Goal: Task Accomplishment & Management: Manage account settings

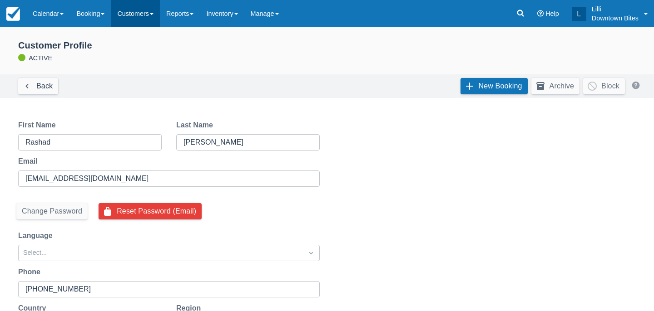
click at [128, 18] on link "Customers" at bounding box center [135, 13] width 49 height 27
click at [42, 9] on link "Calendar" at bounding box center [48, 13] width 44 height 27
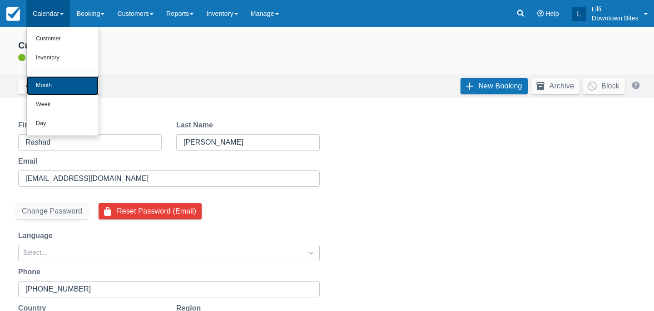
click at [59, 87] on link "Month" at bounding box center [63, 85] width 72 height 19
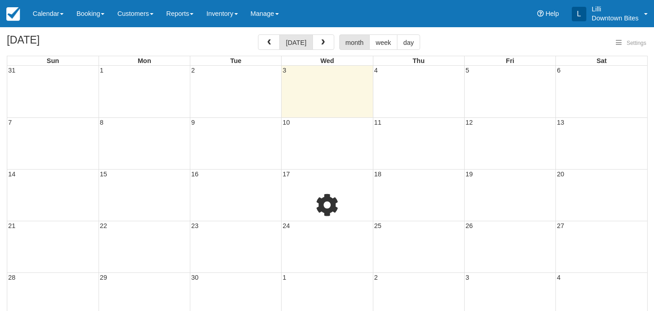
select select
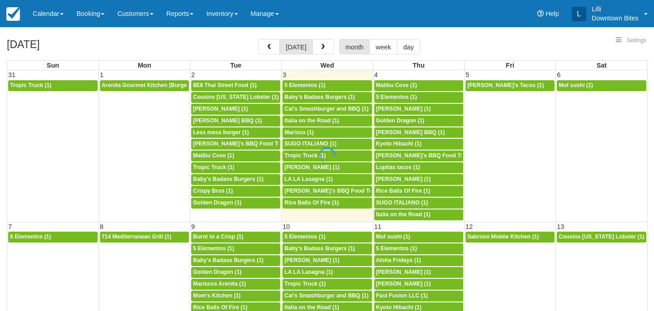
select select
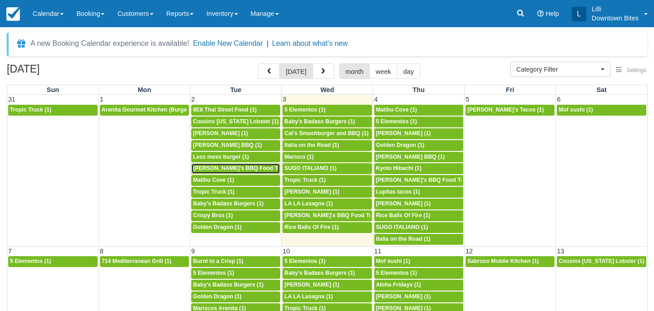
click at [219, 171] on span "Lucille's BBQ Food Truck (1)" at bounding box center [245, 168] width 105 height 6
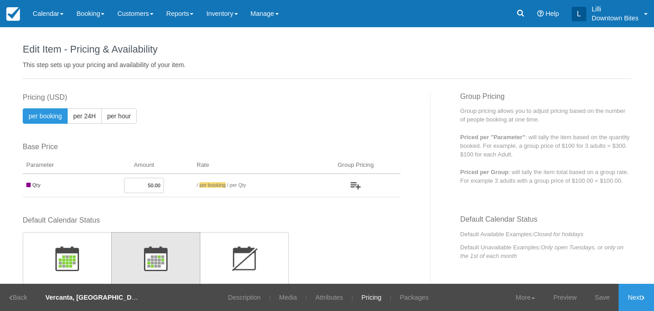
scroll to position [225, 0]
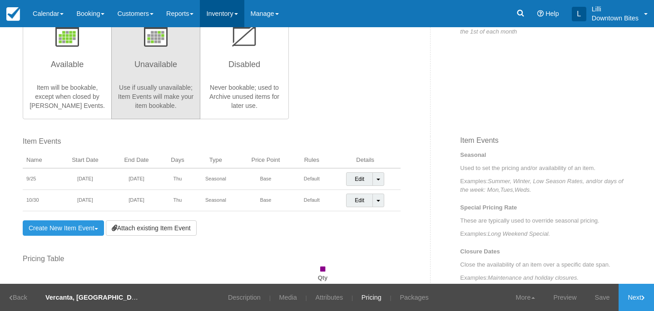
click at [237, 16] on link "Inventory" at bounding box center [222, 13] width 44 height 27
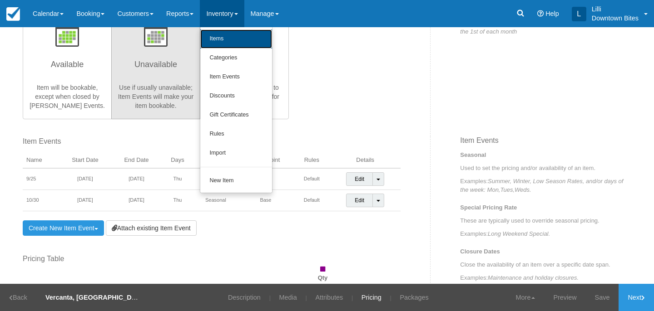
click at [240, 40] on link "Items" at bounding box center [236, 39] width 72 height 19
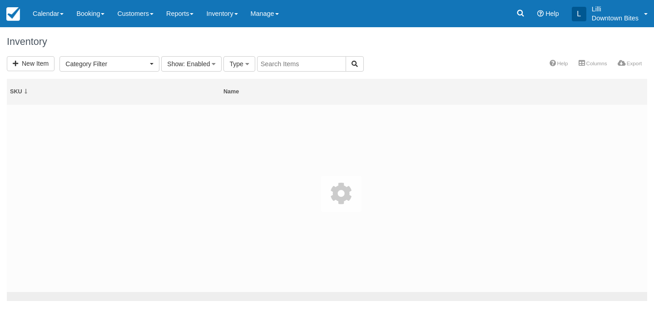
select select
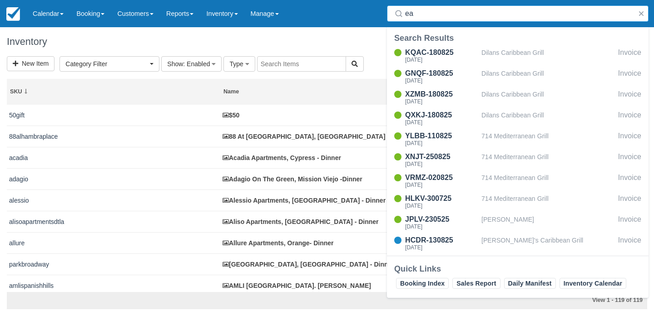
type input "ea"
click at [264, 65] on input "text" at bounding box center [301, 63] width 89 height 15
type input "seaside"
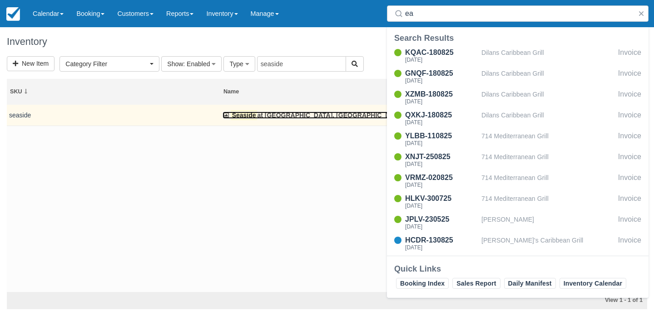
click at [263, 115] on link "Seaside at Laguna Heights, Laguna Niguel - Dinner" at bounding box center [325, 115] width 207 height 7
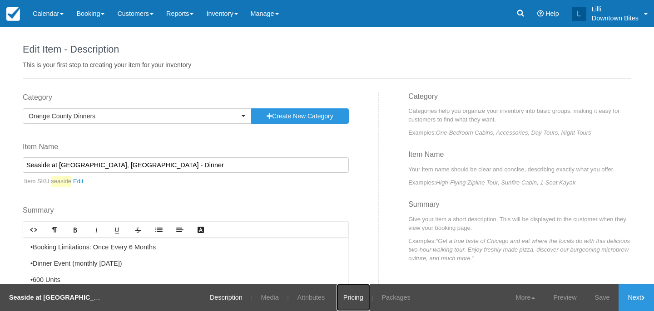
click at [348, 303] on link "Pricing" at bounding box center [353, 297] width 34 height 27
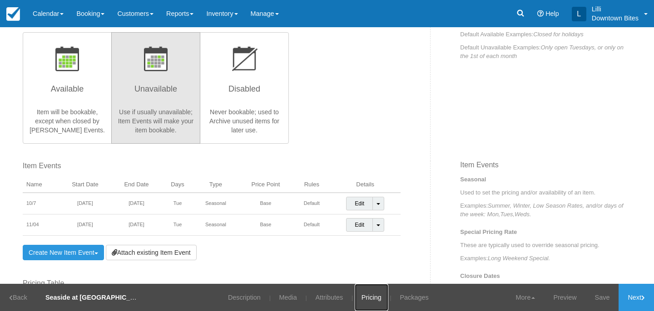
scroll to position [207, 0]
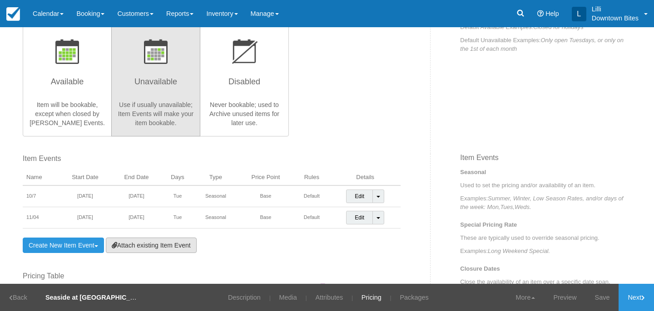
click at [160, 244] on link "Attach existing Item Event" at bounding box center [151, 245] width 91 height 15
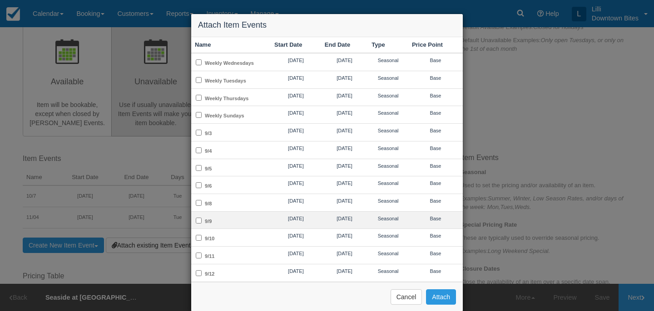
click at [258, 219] on td "9/9" at bounding box center [230, 221] width 79 height 18
checkbox input "true"
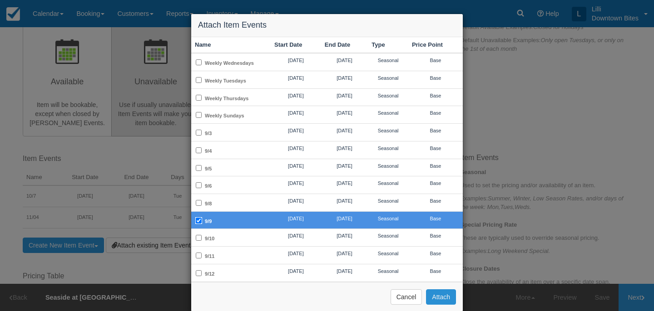
click at [437, 297] on button "Attach" at bounding box center [441, 297] width 30 height 15
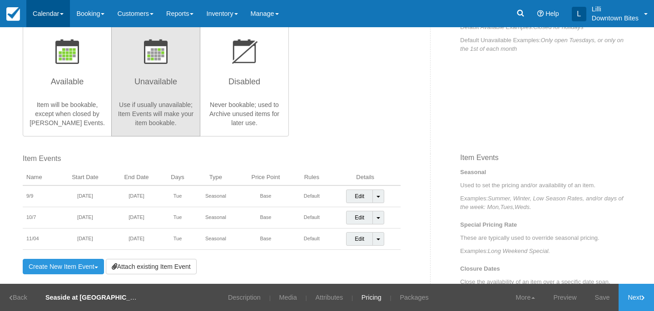
click at [46, 13] on link "Calendar" at bounding box center [48, 13] width 44 height 27
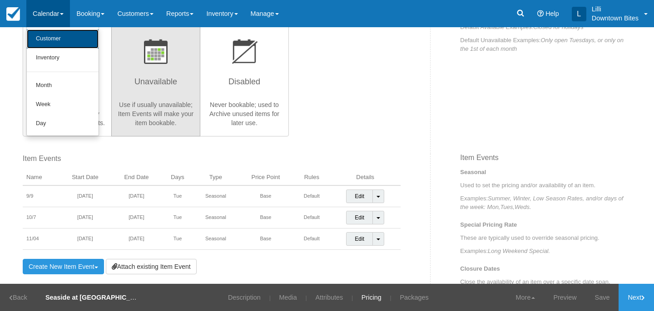
click at [47, 36] on link "Customer" at bounding box center [63, 39] width 72 height 19
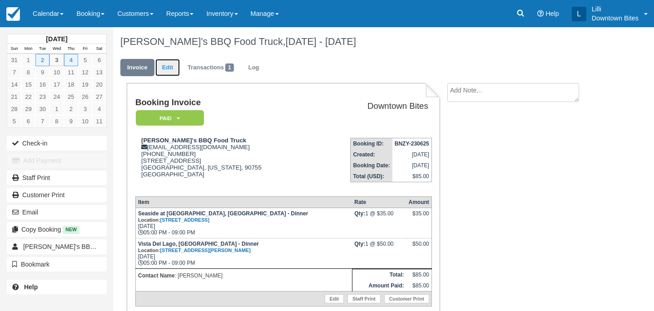
click at [165, 65] on link "Edit" at bounding box center [167, 68] width 25 height 18
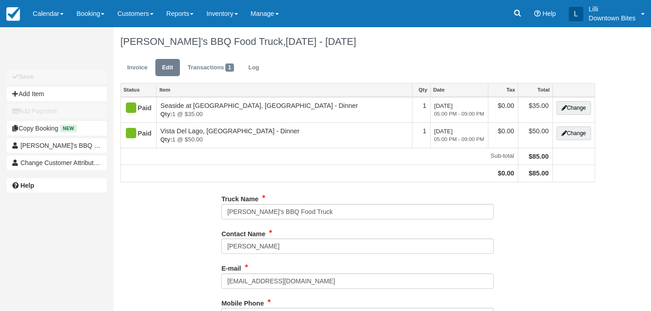
type input "[PHONE_NUMBER]"
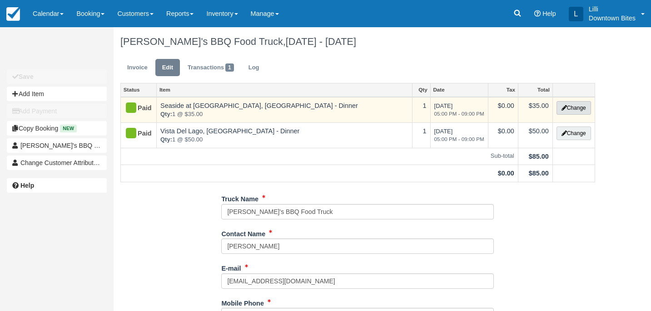
click at [582, 107] on button "Change" at bounding box center [573, 108] width 35 height 14
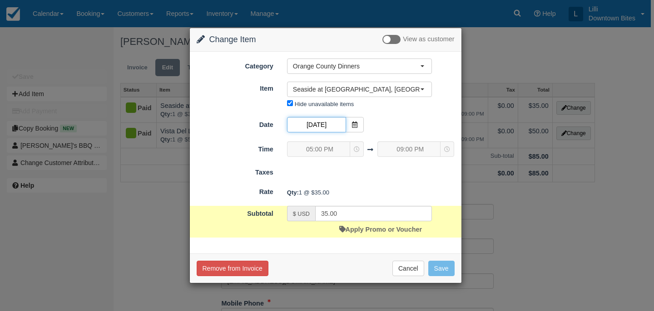
click at [333, 122] on input "09/02/25" at bounding box center [316, 124] width 59 height 15
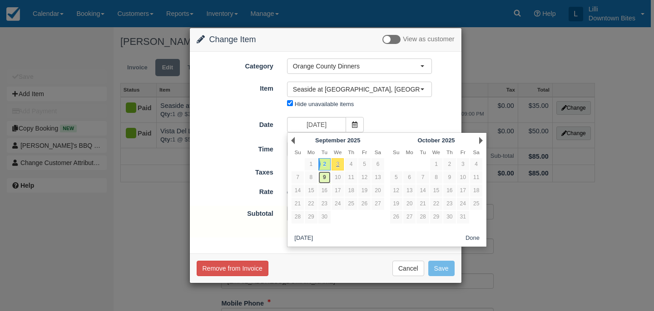
click at [325, 180] on link "9" at bounding box center [324, 178] width 12 height 12
type input "09/09/25"
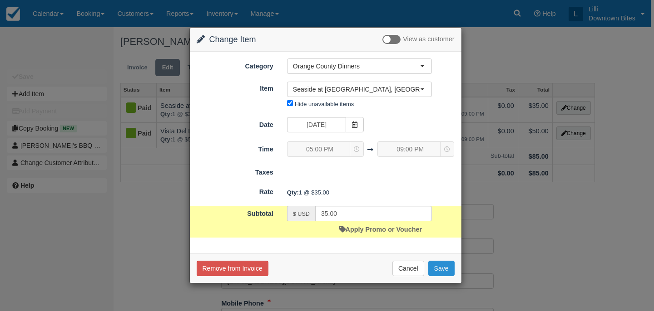
click at [441, 266] on button "Save" at bounding box center [441, 268] width 26 height 15
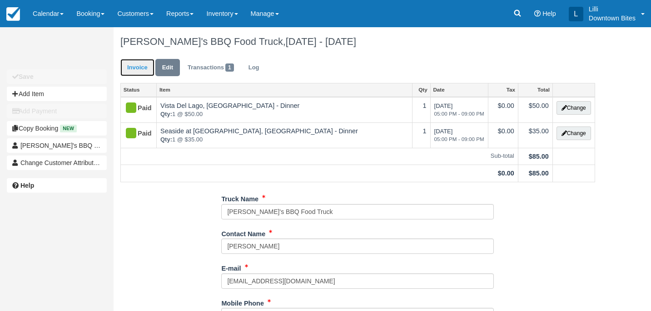
click at [133, 70] on link "Invoice" at bounding box center [137, 68] width 34 height 18
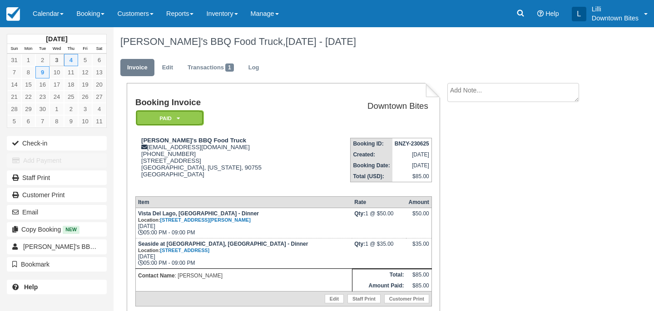
click at [172, 118] on em "Paid" at bounding box center [170, 118] width 68 height 16
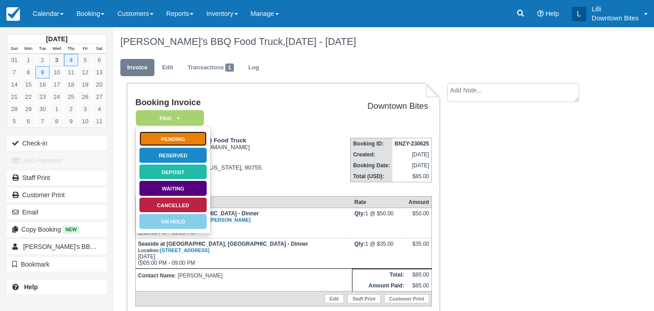
click at [195, 143] on link "Pending" at bounding box center [173, 139] width 68 height 16
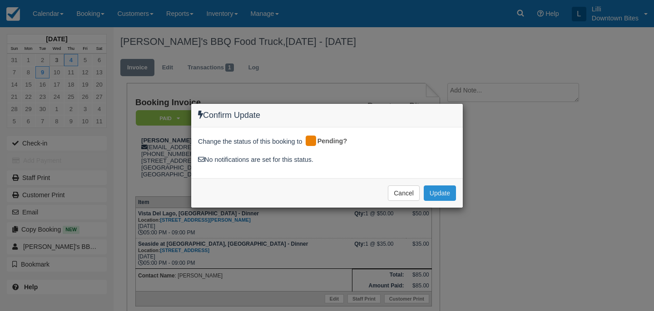
click at [430, 194] on button "Update" at bounding box center [440, 193] width 32 height 15
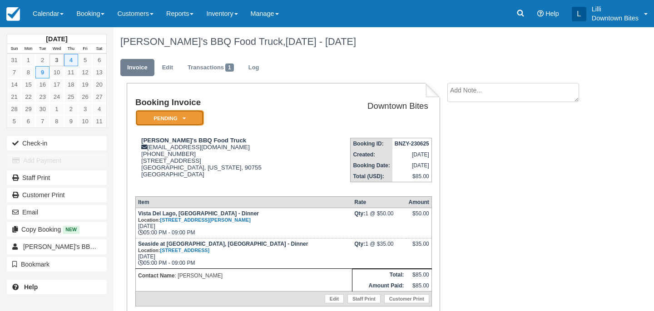
click at [193, 120] on em "Pending" at bounding box center [170, 118] width 68 height 16
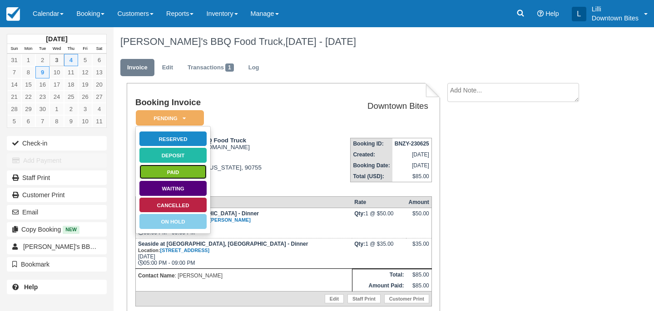
click at [201, 174] on link "Paid" at bounding box center [173, 172] width 68 height 16
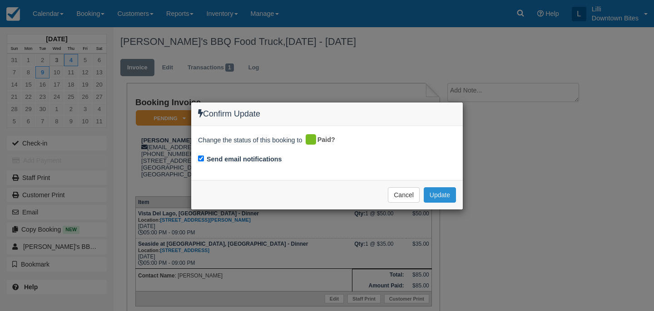
click at [445, 192] on button "Update" at bounding box center [440, 194] width 32 height 15
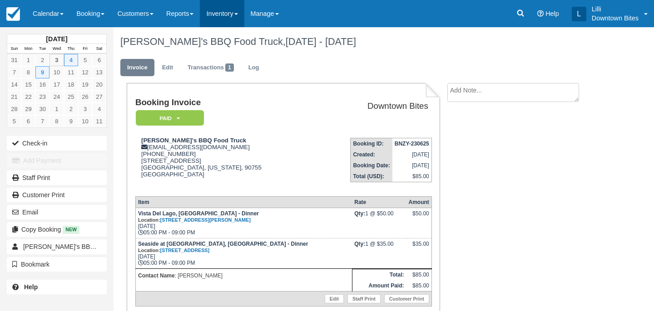
click at [230, 19] on link "Inventory" at bounding box center [222, 13] width 44 height 27
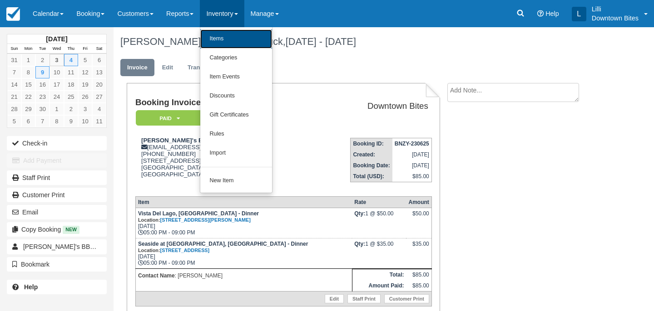
click at [240, 45] on link "Items" at bounding box center [236, 39] width 72 height 19
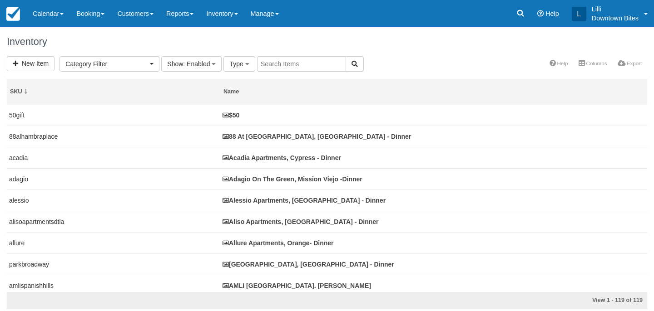
select select
click at [282, 66] on input "text" at bounding box center [301, 63] width 89 height 15
type input "allure"
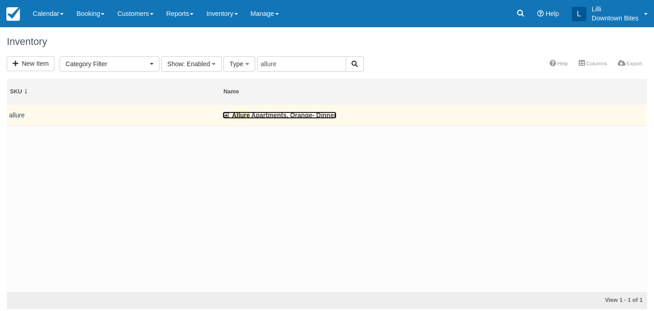
click at [263, 117] on link "Allure Apartments, Orange- Dinner" at bounding box center [279, 115] width 114 height 7
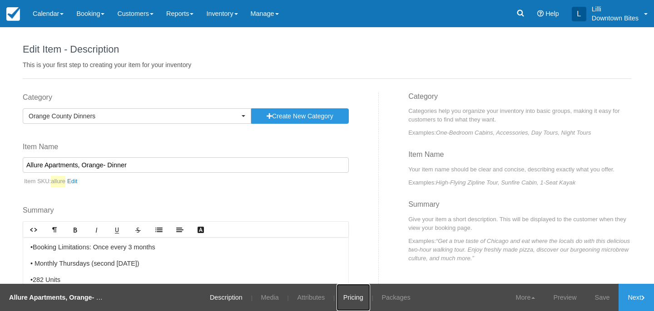
click at [353, 296] on link "Pricing" at bounding box center [353, 297] width 34 height 27
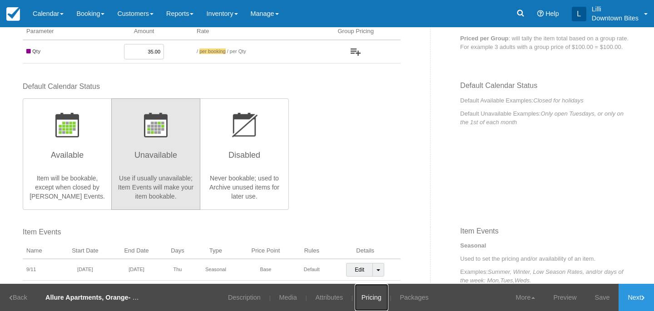
scroll to position [152, 0]
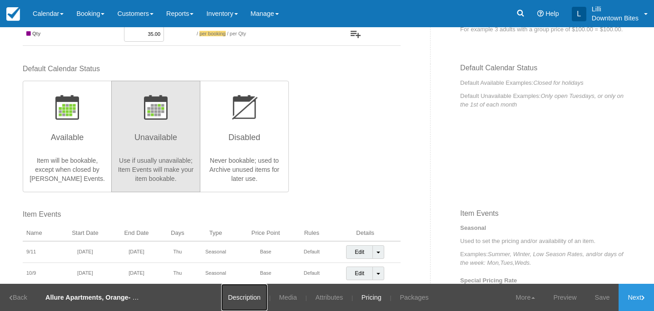
click at [248, 298] on link "Description" at bounding box center [244, 297] width 46 height 27
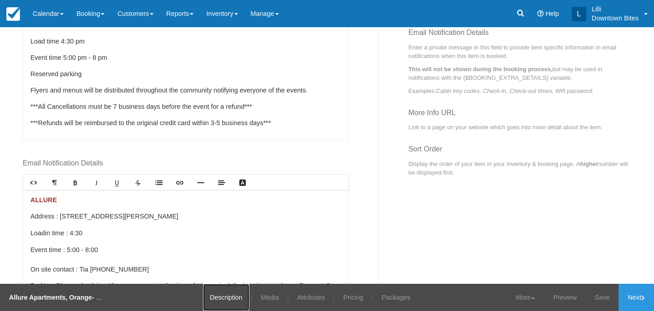
scroll to position [6, 0]
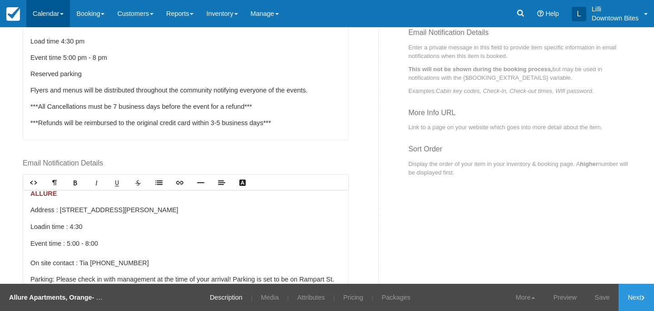
click at [54, 8] on link "Calendar" at bounding box center [48, 13] width 44 height 27
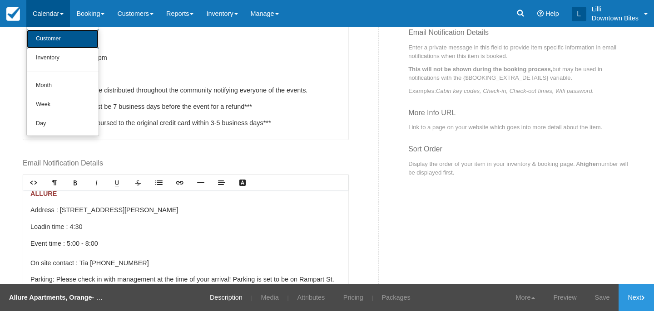
click at [54, 37] on link "Customer" at bounding box center [63, 39] width 72 height 19
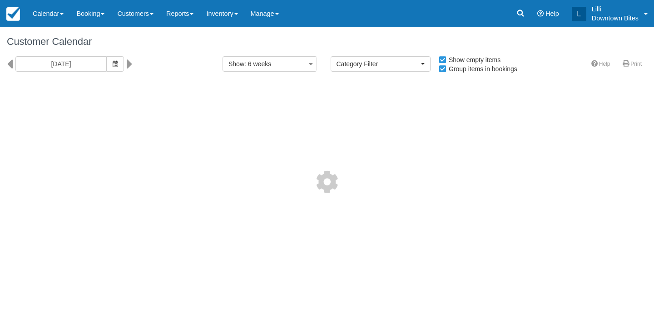
select select
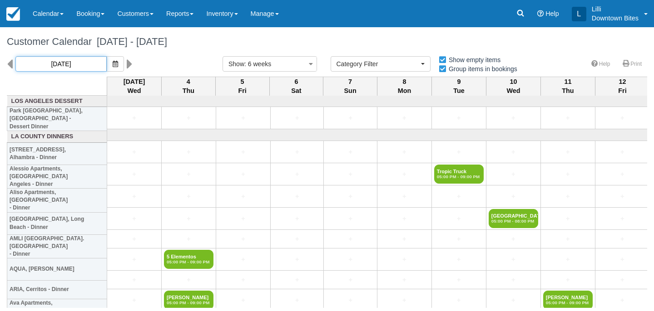
click at [64, 63] on input "[DATE]" at bounding box center [60, 63] width 91 height 15
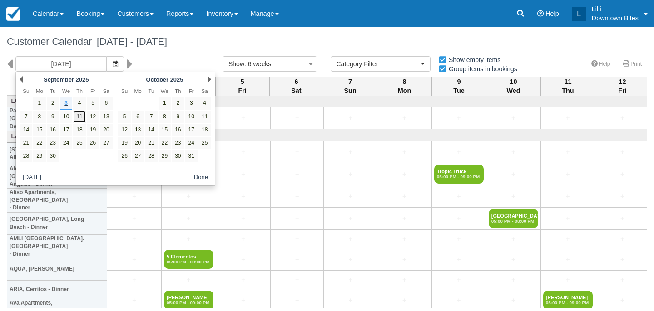
click at [82, 120] on link "11" at bounding box center [79, 117] width 12 height 12
type input "09/11/25"
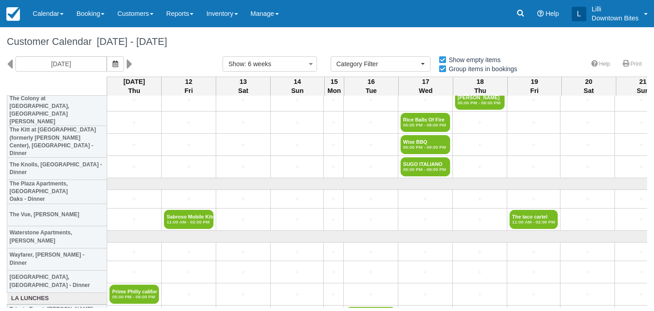
scroll to position [1267, 0]
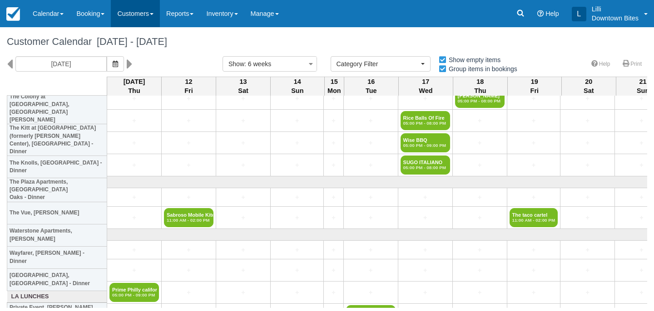
click at [136, 16] on link "Customers" at bounding box center [135, 13] width 49 height 27
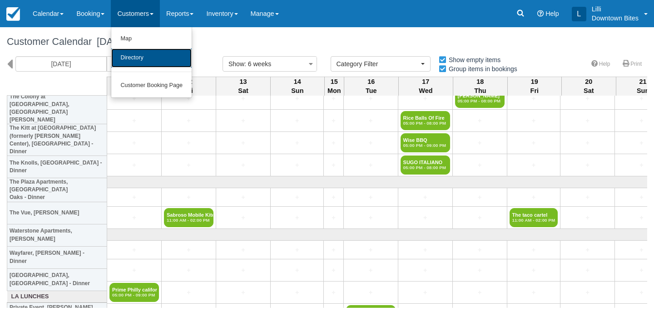
click at [143, 62] on link "Directory" at bounding box center [151, 58] width 80 height 19
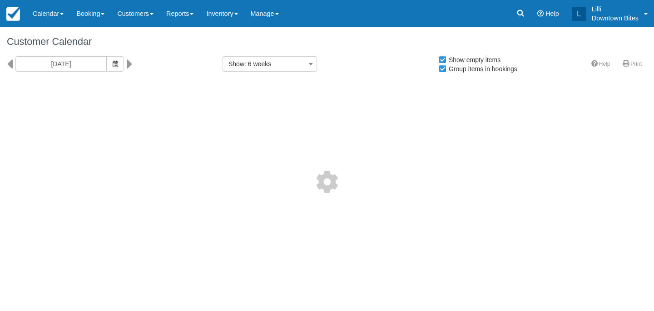
select select
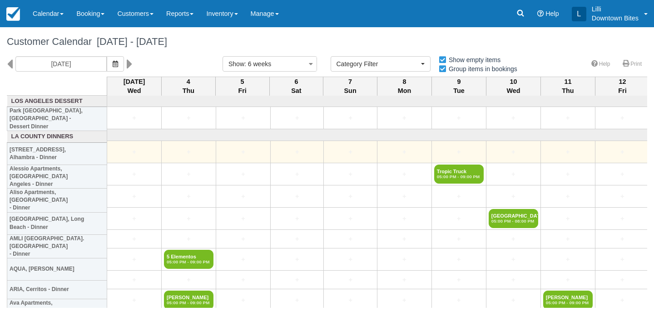
scroll to position [8, 0]
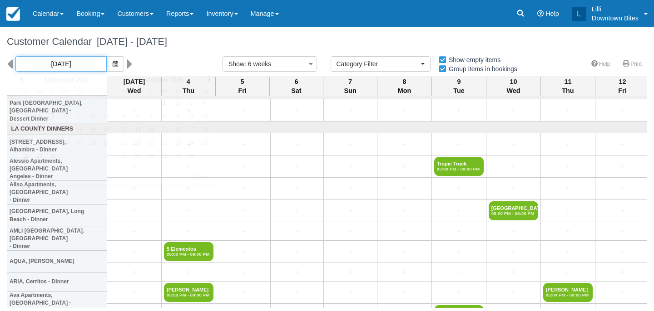
click at [70, 63] on input "[DATE]" at bounding box center [60, 63] width 91 height 15
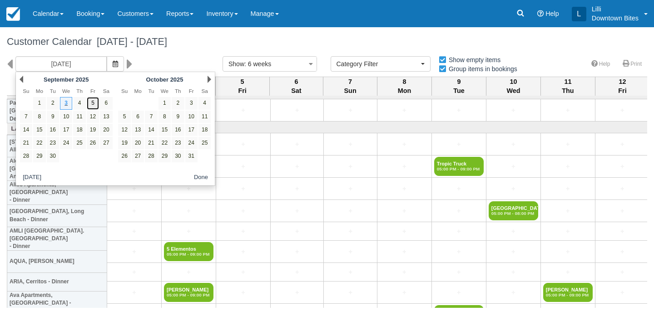
click at [92, 104] on link "5" at bounding box center [93, 103] width 12 height 12
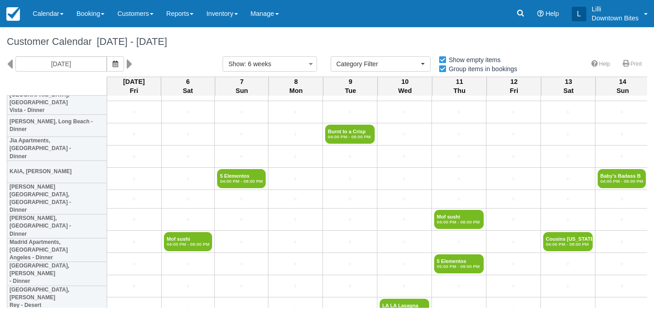
scroll to position [760, 0]
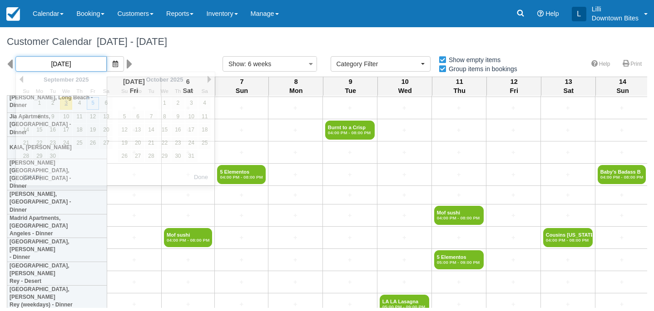
click at [77, 64] on input "09/05/25" at bounding box center [60, 63] width 91 height 15
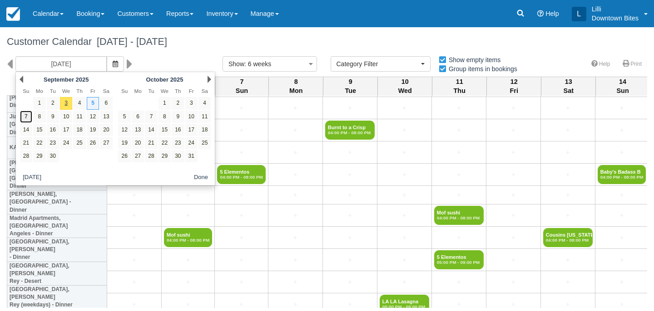
click at [25, 118] on link "7" at bounding box center [26, 117] width 12 height 12
type input "09/07/25"
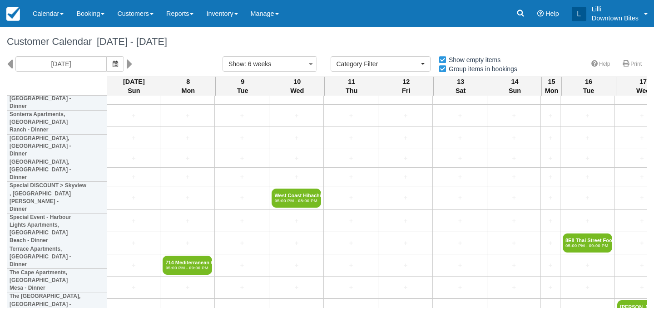
scroll to position [2233, 0]
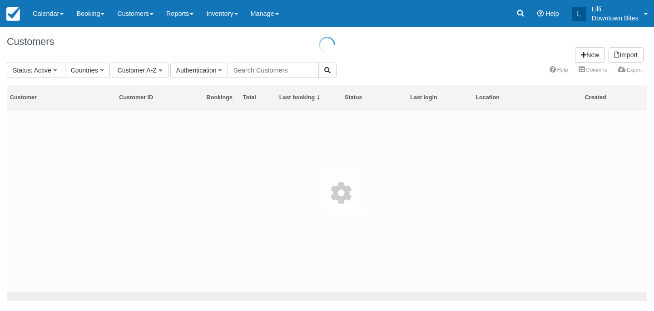
click at [259, 73] on input "text" at bounding box center [274, 70] width 89 height 15
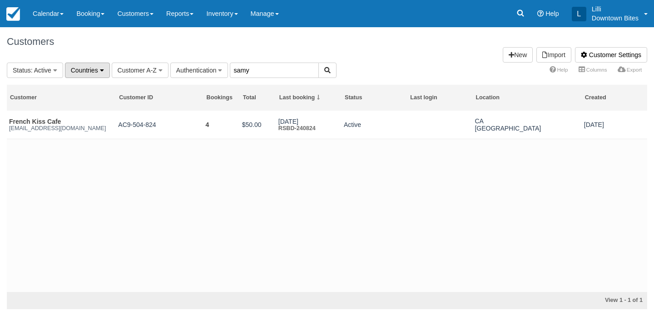
drag, startPoint x: 258, startPoint y: 74, endPoint x: 83, endPoint y: 63, distance: 175.6
click at [83, 63] on fieldset "Status : Active All Active Archived Blocked Countries All United States (542) […" at bounding box center [172, 70] width 330 height 15
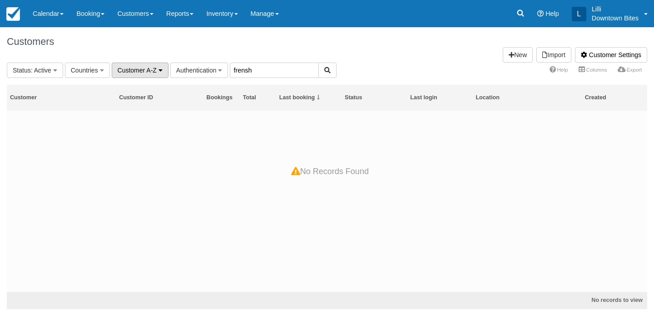
drag, startPoint x: 254, startPoint y: 74, endPoint x: 163, endPoint y: 71, distance: 91.3
click at [163, 71] on fieldset "Status : Active All Active Archived Blocked Countries All United States (542) […" at bounding box center [172, 70] width 330 height 15
type input "french"
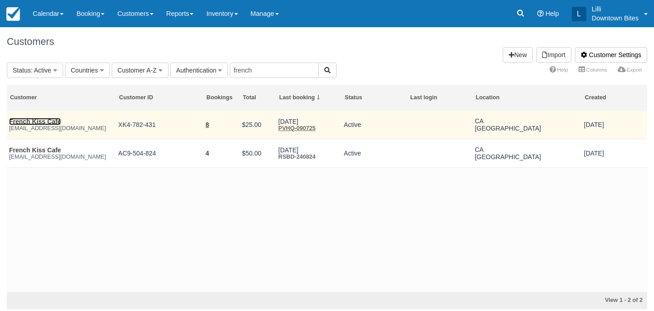
click at [50, 121] on link "French Kiss Cafe" at bounding box center [35, 121] width 52 height 7
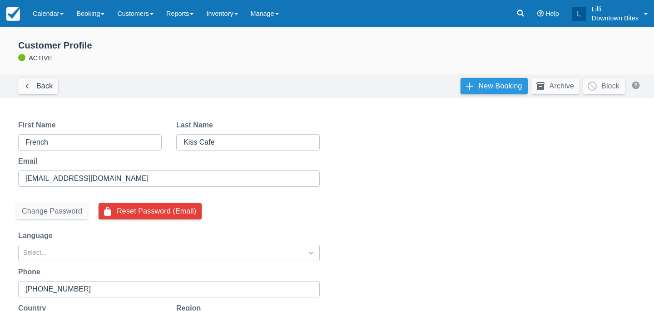
click at [506, 89] on link "New Booking" at bounding box center [493, 86] width 67 height 16
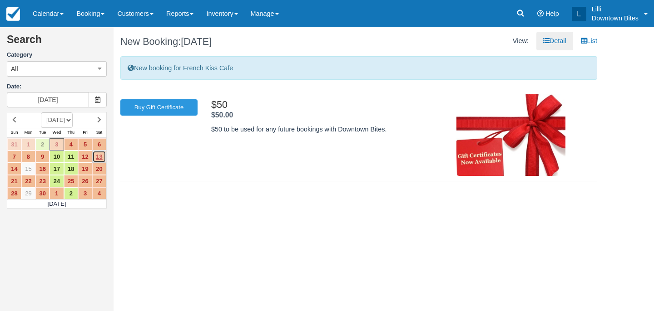
click at [101, 159] on link "13" at bounding box center [99, 157] width 14 height 12
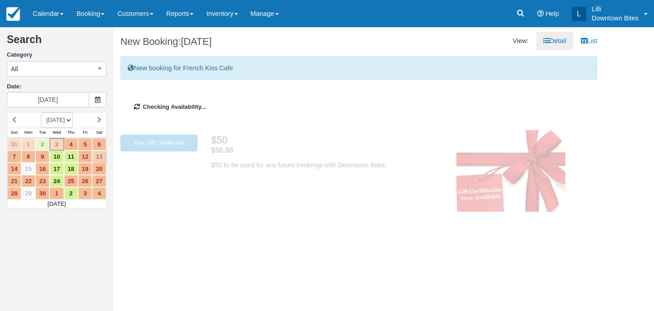
type input "[DATE]"
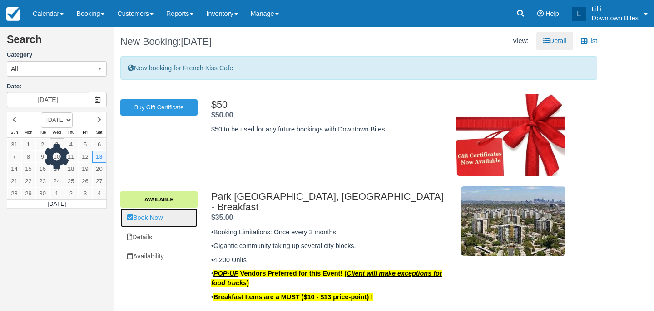
click at [152, 215] on link "Book Now" at bounding box center [158, 218] width 77 height 19
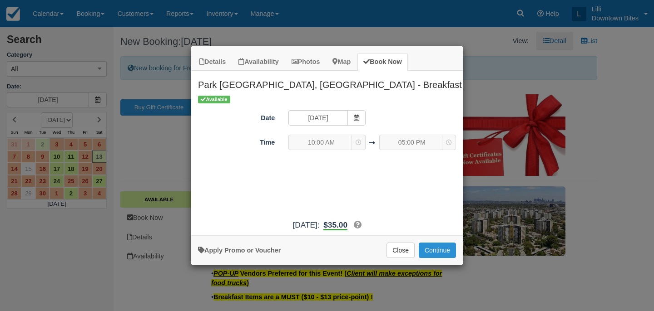
click at [440, 248] on button "Continue" at bounding box center [437, 250] width 37 height 15
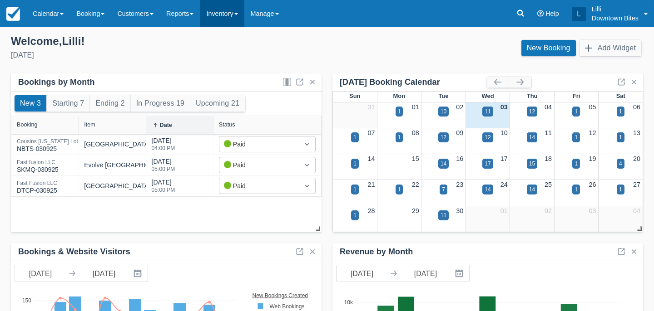
click at [224, 14] on link "Inventory" at bounding box center [222, 13] width 44 height 27
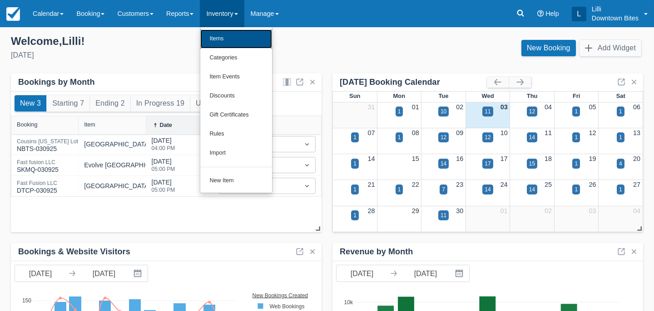
click at [231, 45] on link "Items" at bounding box center [236, 39] width 72 height 19
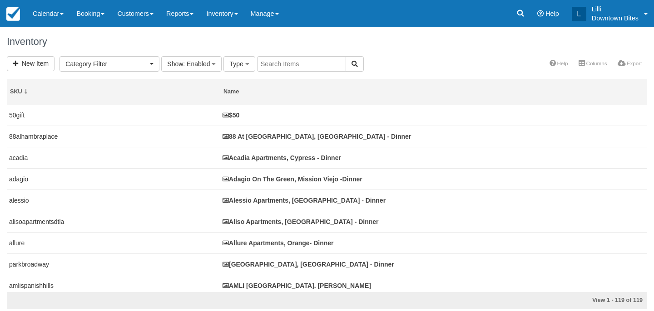
select select
click at [301, 65] on input "text" at bounding box center [301, 63] width 89 height 15
type input "park la"
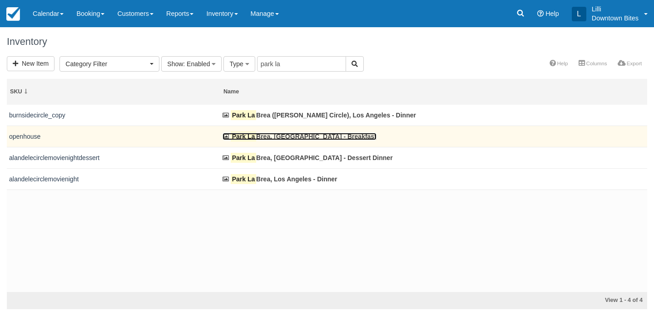
click at [284, 135] on link "Park La Brea, Los Angeles - Breakfast" at bounding box center [299, 136] width 154 height 7
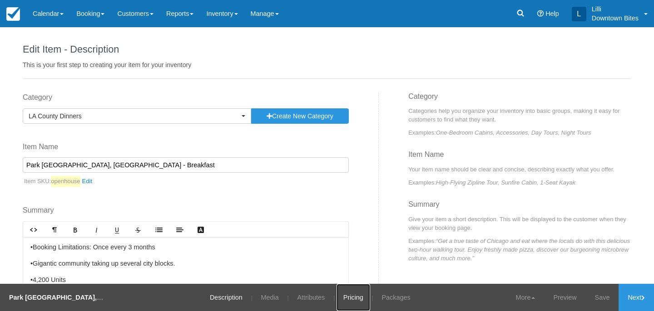
click at [347, 301] on link "Pricing" at bounding box center [353, 297] width 34 height 27
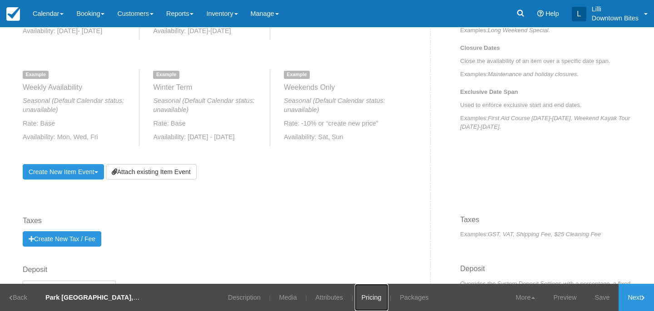
scroll to position [433, 0]
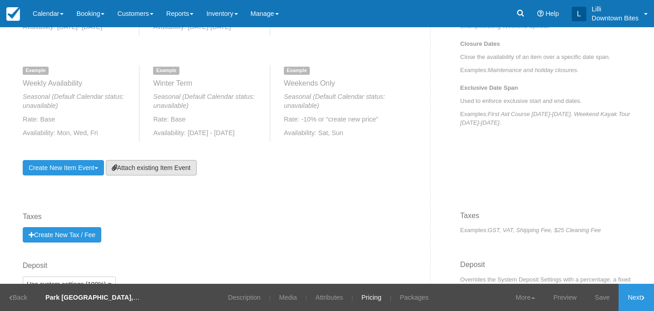
click at [168, 167] on link "Attach existing Item Event" at bounding box center [151, 167] width 91 height 15
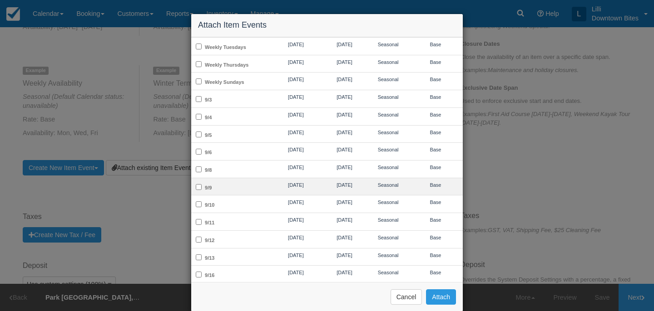
scroll to position [36, 0]
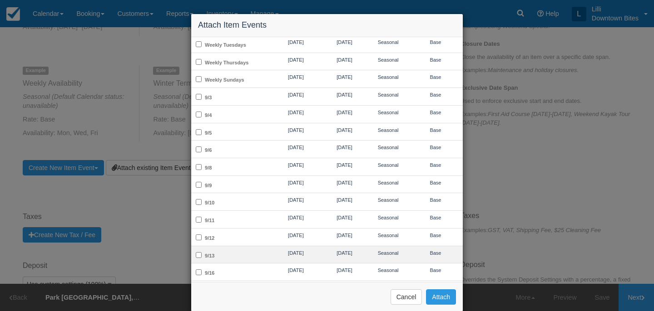
click at [255, 253] on td "9/13" at bounding box center [230, 255] width 79 height 18
checkbox input "true"
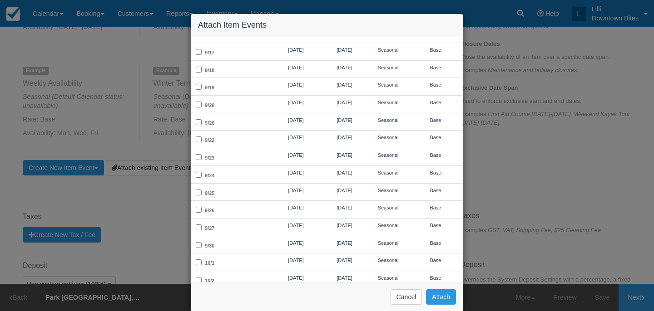
scroll to position [275, 0]
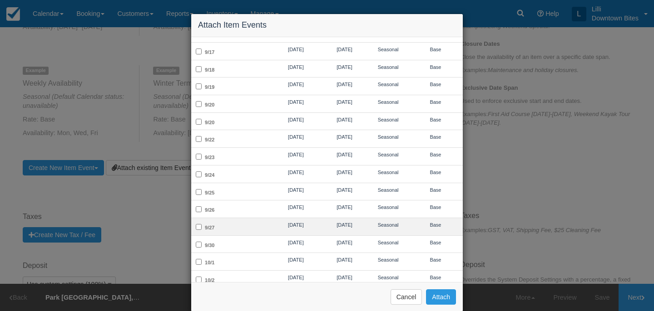
click at [252, 221] on td "9/27" at bounding box center [230, 227] width 79 height 18
checkbox input "true"
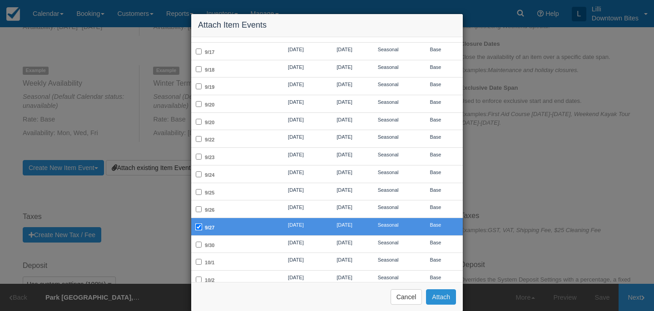
click at [444, 298] on button "Attach" at bounding box center [441, 297] width 30 height 15
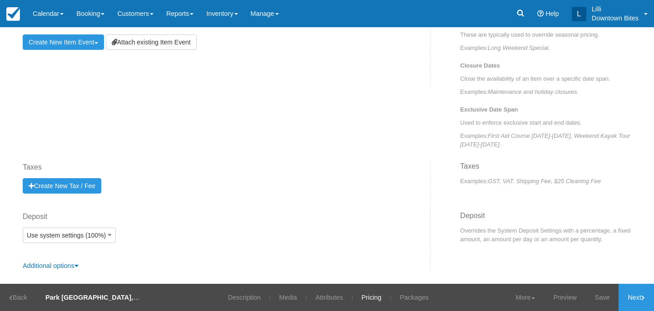
scroll to position [420, 0]
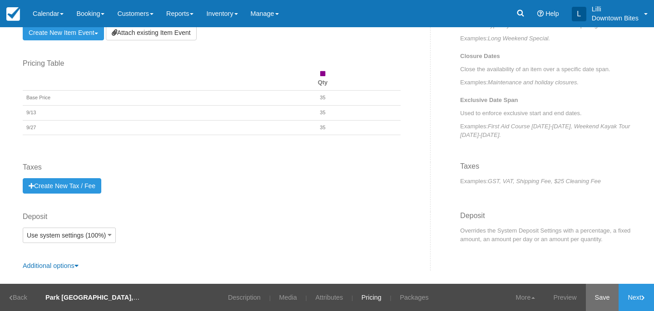
click at [601, 295] on link "Save" at bounding box center [602, 297] width 33 height 27
click at [638, 299] on link "Next" at bounding box center [635, 297] width 35 height 27
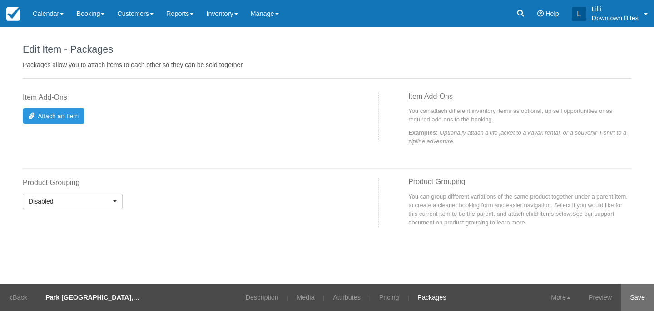
click at [638, 299] on link "Save" at bounding box center [637, 297] width 33 height 27
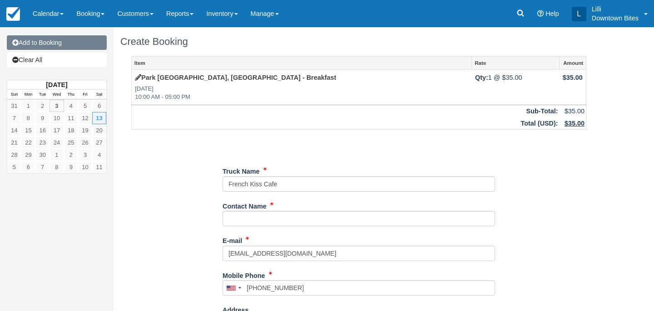
click at [79, 46] on link "Add to Booking" at bounding box center [57, 42] width 100 height 15
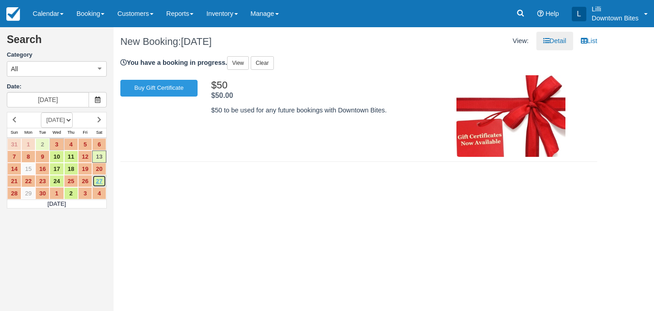
click at [100, 182] on link "27" at bounding box center [99, 181] width 14 height 12
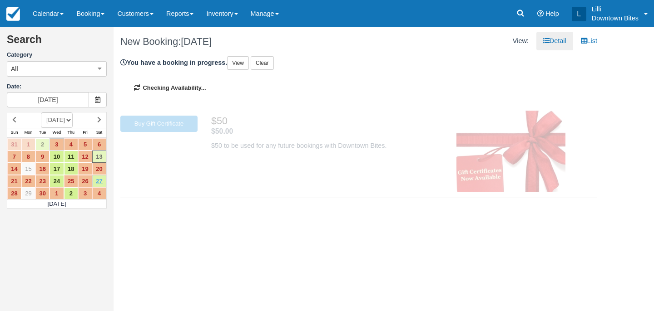
type input "09/27/25"
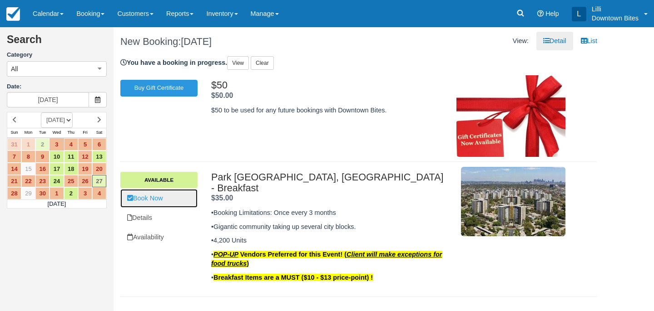
click at [149, 199] on link "Book Now" at bounding box center [158, 198] width 77 height 19
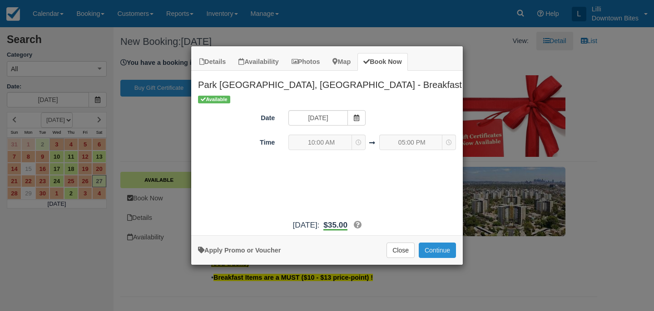
click at [432, 252] on button "Continue" at bounding box center [437, 250] width 37 height 15
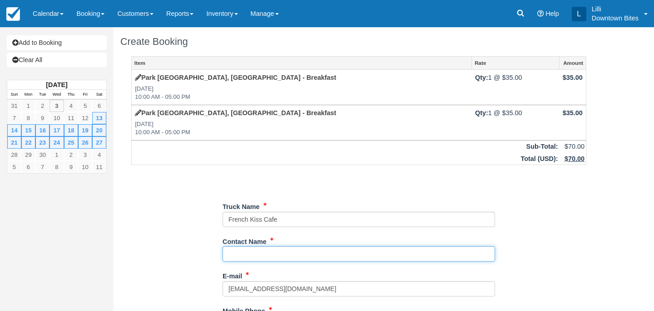
click at [249, 256] on input "Contact Name" at bounding box center [358, 253] width 272 height 15
type input "Samy"
type input "+13104009642"
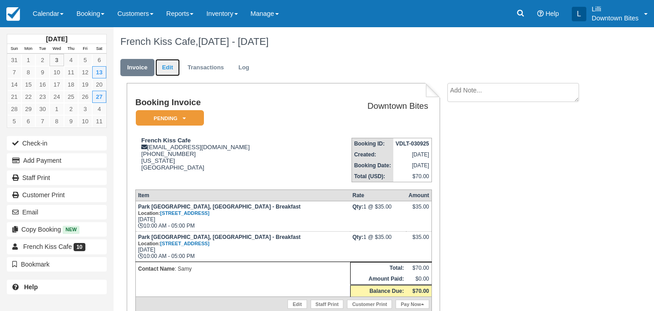
click at [172, 65] on link "Edit" at bounding box center [167, 68] width 25 height 18
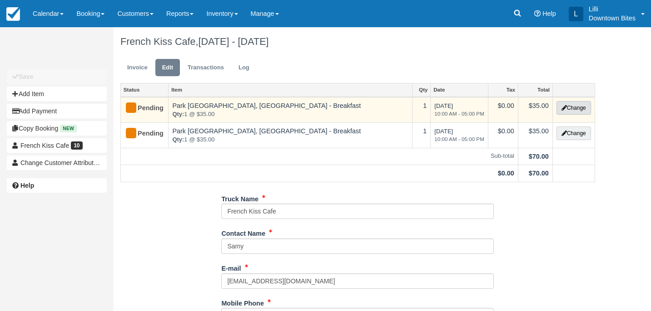
click at [587, 107] on button "Change" at bounding box center [573, 108] width 35 height 14
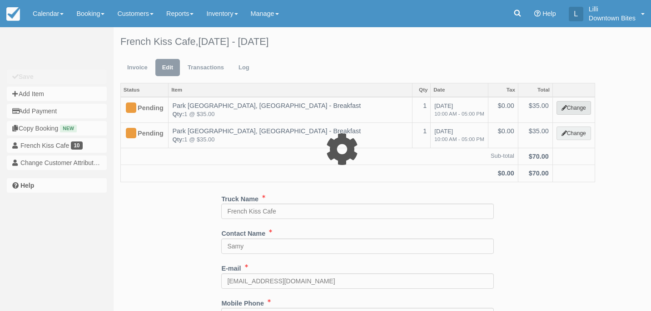
select select "2"
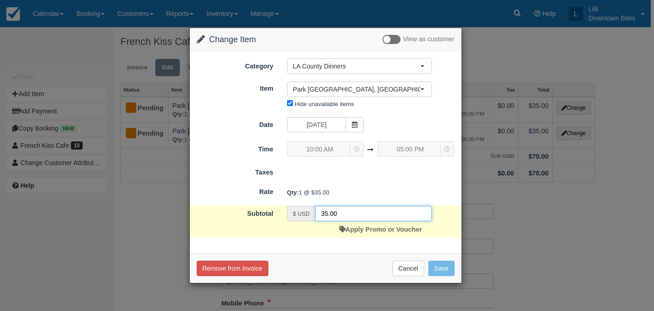
click at [323, 213] on input "35.00" at bounding box center [373, 213] width 117 height 15
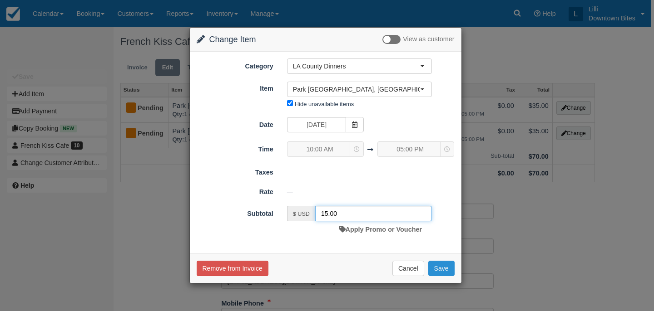
type input "15.00"
click at [440, 266] on button "Save" at bounding box center [441, 268] width 26 height 15
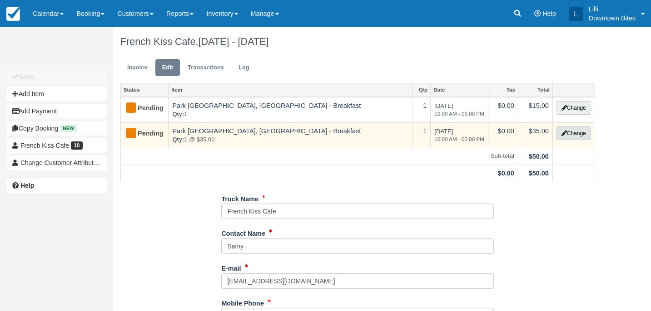
click at [573, 136] on button "Change" at bounding box center [573, 134] width 35 height 14
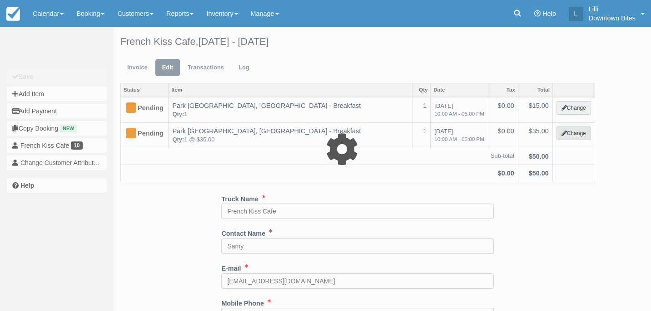
select select "2"
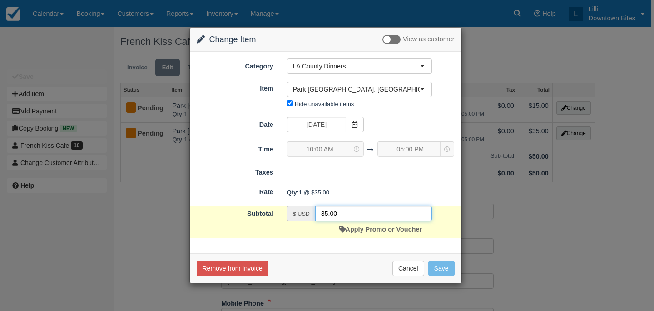
click at [324, 215] on input "35.00" at bounding box center [373, 213] width 117 height 15
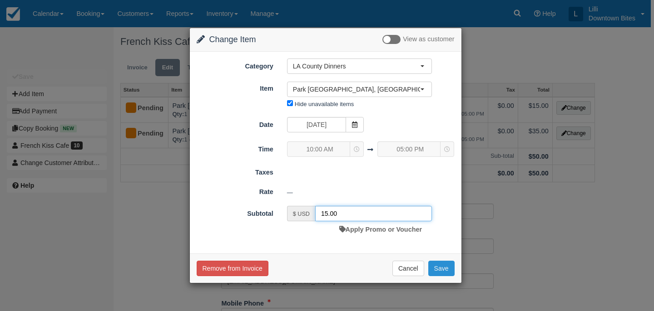
type input "15.00"
click at [440, 268] on button "Save" at bounding box center [441, 268] width 26 height 15
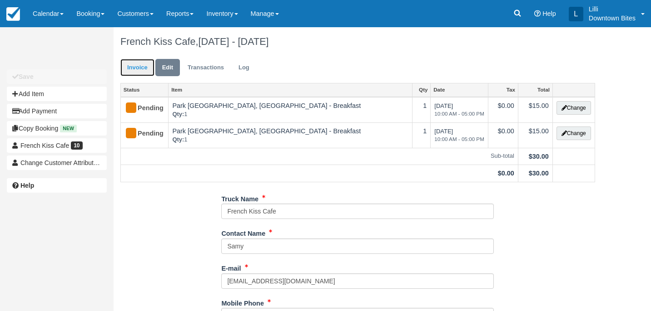
click at [137, 72] on link "Invoice" at bounding box center [137, 68] width 34 height 18
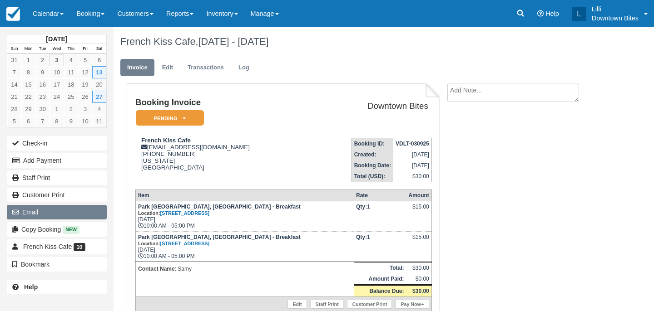
click at [73, 217] on button "Email" at bounding box center [57, 212] width 100 height 15
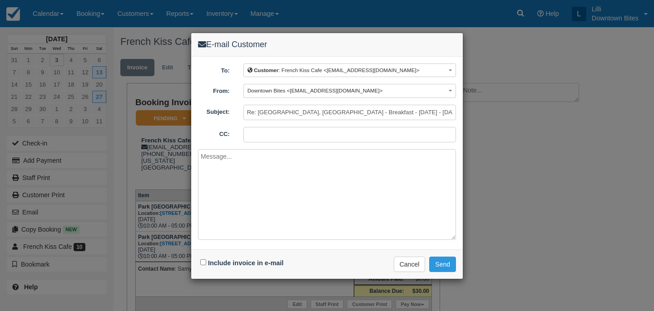
click at [286, 126] on div "To: Customer : French Kiss Cafe <[EMAIL_ADDRESS][DOMAIN_NAME]> Customer : Frenc…" at bounding box center [327, 107] width 258 height 86
click at [285, 133] on input "CC:" at bounding box center [349, 134] width 212 height 15
type input "[EMAIL_ADDRESS][DOMAIN_NAME]; [EMAIL_ADDRESS][DOMAIN_NAME], [EMAIL_ADDRESS][DOM…"
click at [266, 173] on textarea at bounding box center [327, 194] width 258 height 91
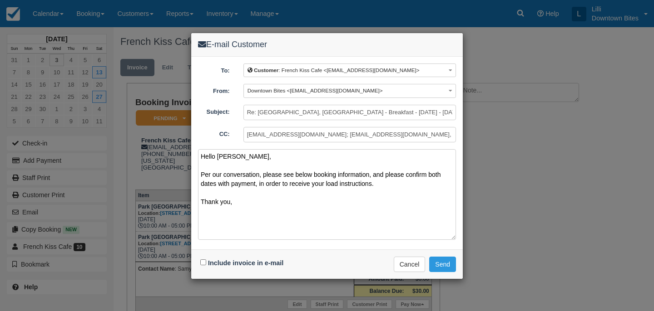
type textarea "Hello [PERSON_NAME], Per our conversation, please see below booking information…"
click at [202, 261] on input "Include invoice in e-mail" at bounding box center [203, 263] width 6 height 6
checkbox input "true"
click at [434, 261] on button "Send" at bounding box center [442, 264] width 27 height 15
